Goal: Task Accomplishment & Management: Use online tool/utility

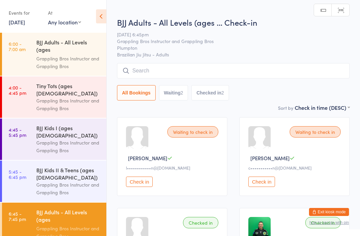
click at [205, 75] on input "search" at bounding box center [233, 70] width 233 height 15
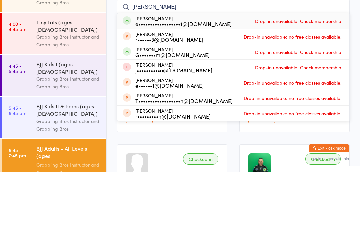
type input "[PERSON_NAME]"
click at [303, 77] on div "[PERSON_NAME] e••••••••••••••••••1@[DOMAIN_NAME] Drop-in unavailable: Check mem…" at bounding box center [233, 84] width 232 height 15
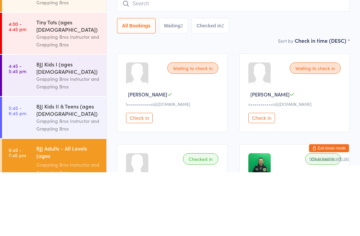
click at [348, 117] on div "Waiting to check in [PERSON_NAME] M c•••••••••••n@[DOMAIN_NAME] Check in" at bounding box center [294, 156] width 110 height 79
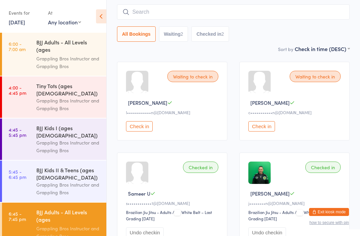
scroll to position [37, 0]
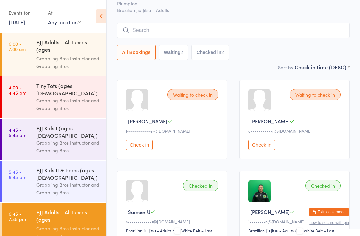
click at [192, 29] on input "search" at bounding box center [233, 30] width 233 height 15
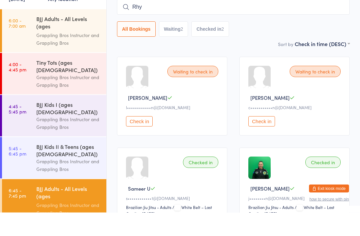
type input "[PERSON_NAME]"
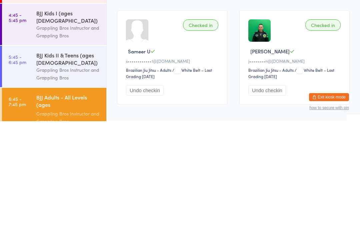
scroll to position [83, 0]
click at [72, 224] on div "Grappling Bros Instructor and Grappling Bros" at bounding box center [68, 231] width 64 height 15
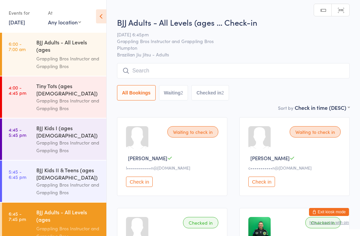
click at [162, 72] on input "search" at bounding box center [233, 70] width 233 height 15
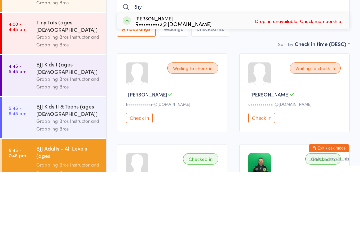
type input "[PERSON_NAME]"
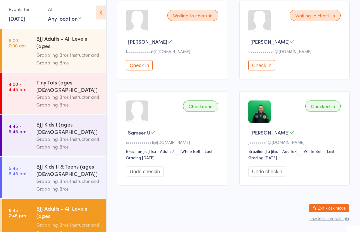
scroll to position [116, 0]
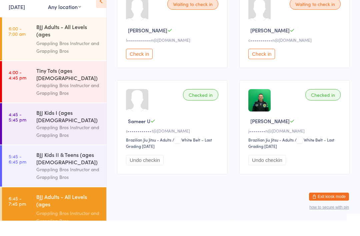
click at [79, 97] on div "Grappling Bros Instructor and Grappling Bros" at bounding box center [68, 104] width 64 height 15
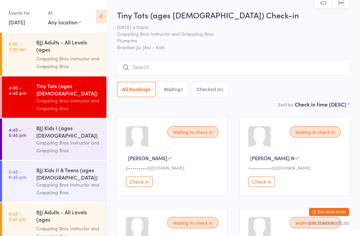
click at [73, 202] on div "BJJ Adults - All Levels (ages [DEMOGRAPHIC_DATA]+) Grappling Bros Instructor an…" at bounding box center [71, 223] width 70 height 43
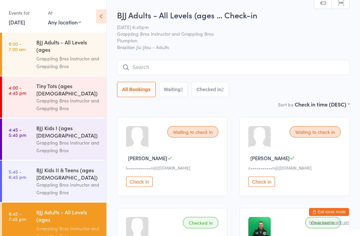
click at [257, 67] on input "search" at bounding box center [233, 67] width 233 height 15
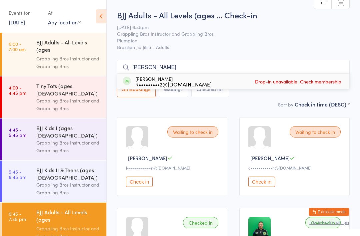
type input "[PERSON_NAME]"
click at [25, 20] on link "[DATE]" at bounding box center [17, 21] width 16 height 7
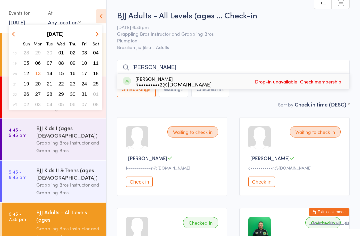
click at [63, 33] on strong "[DATE]" at bounding box center [55, 34] width 17 height 6
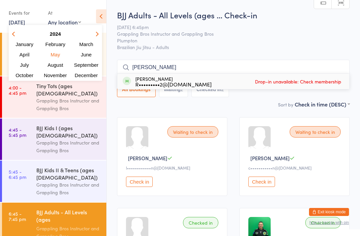
click at [86, 63] on span "September" at bounding box center [86, 65] width 24 height 6
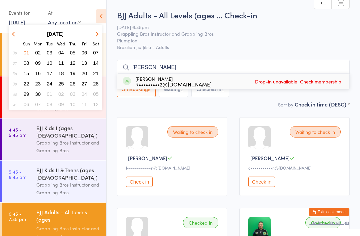
click at [64, 34] on strong "[DATE]" at bounding box center [55, 34] width 17 height 6
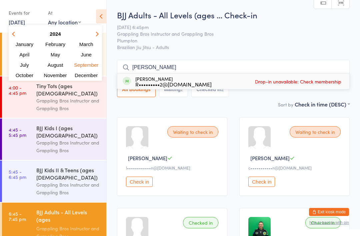
click at [96, 34] on icon "button" at bounding box center [96, 33] width 5 height 5
click at [90, 64] on span "September" at bounding box center [86, 65] width 26 height 6
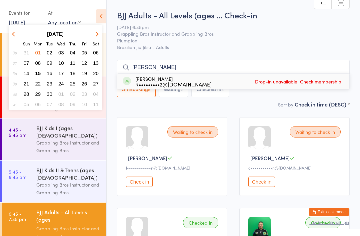
click at [40, 73] on span "15" at bounding box center [38, 73] width 6 height 6
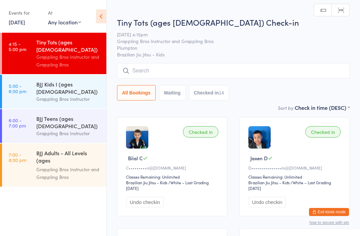
click at [68, 149] on div "BJJ Adults - All Levels (ages [DEMOGRAPHIC_DATA]+)" at bounding box center [68, 157] width 64 height 16
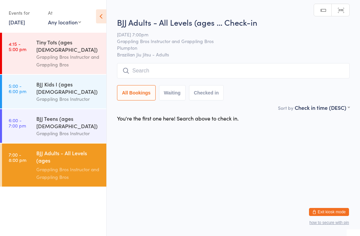
click at [244, 68] on input "search" at bounding box center [233, 70] width 233 height 15
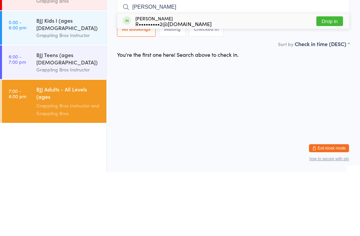
type input "[PERSON_NAME]"
click at [329, 80] on button "Drop in" at bounding box center [329, 85] width 27 height 10
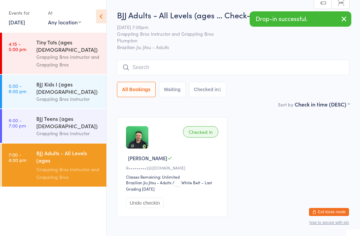
click at [142, 72] on input "search" at bounding box center [233, 67] width 233 height 15
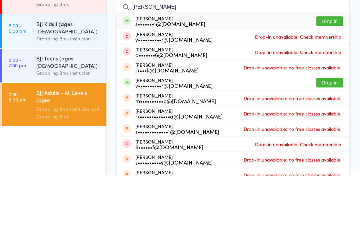
type input "[PERSON_NAME]"
click at [330, 77] on button "Drop in" at bounding box center [329, 82] width 27 height 10
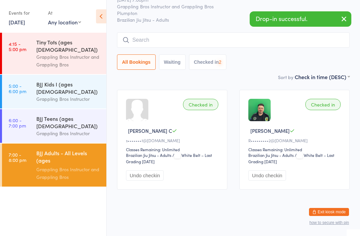
click at [179, 37] on input "search" at bounding box center [233, 39] width 233 height 15
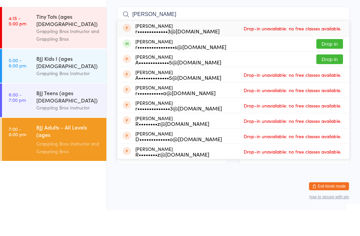
type input "[PERSON_NAME]"
click at [333, 65] on button "Drop in" at bounding box center [329, 70] width 27 height 10
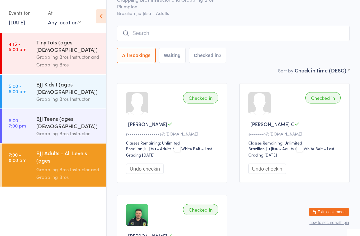
scroll to position [32, 0]
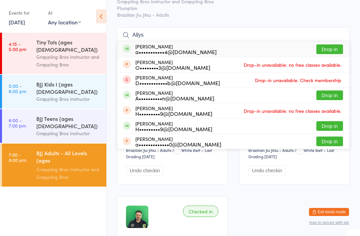
type input "Allys"
click at [325, 48] on button "Drop in" at bounding box center [329, 49] width 27 height 10
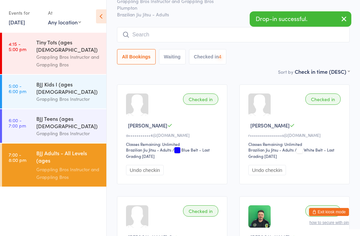
click at [191, 35] on input "search" at bounding box center [233, 34] width 233 height 15
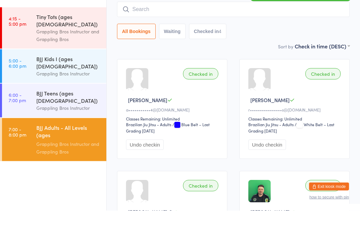
type input ","
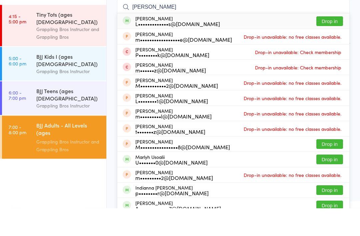
type input "[PERSON_NAME]"
click at [326, 44] on button "Drop in" at bounding box center [329, 49] width 27 height 10
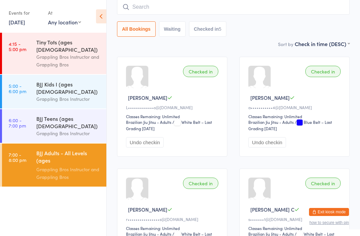
click at [223, 13] on input "search" at bounding box center [233, 6] width 233 height 15
click at [215, 6] on input "search" at bounding box center [233, 6] width 233 height 15
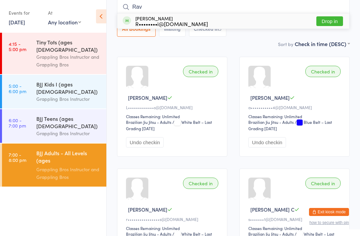
type input "Rav"
click at [328, 17] on button "Drop in" at bounding box center [329, 21] width 27 height 10
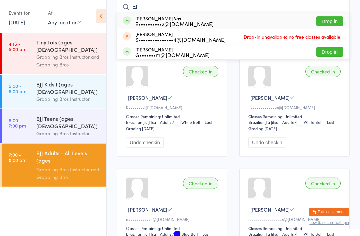
type input "El"
click at [322, 20] on button "Drop in" at bounding box center [329, 21] width 27 height 10
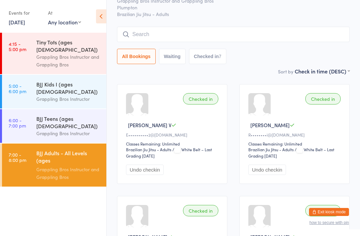
scroll to position [0, 0]
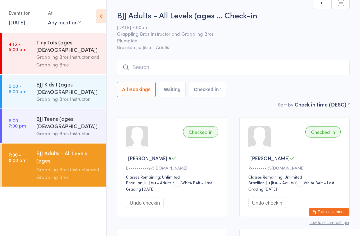
click at [92, 95] on link "5:00 - 6:00 pm BJJ Kids I (ages [DEMOGRAPHIC_DATA]) Grappling Bros Instructor" at bounding box center [54, 92] width 104 height 34
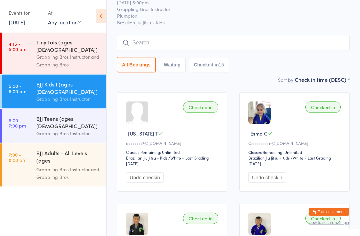
scroll to position [25, 0]
